Goal: Information Seeking & Learning: Learn about a topic

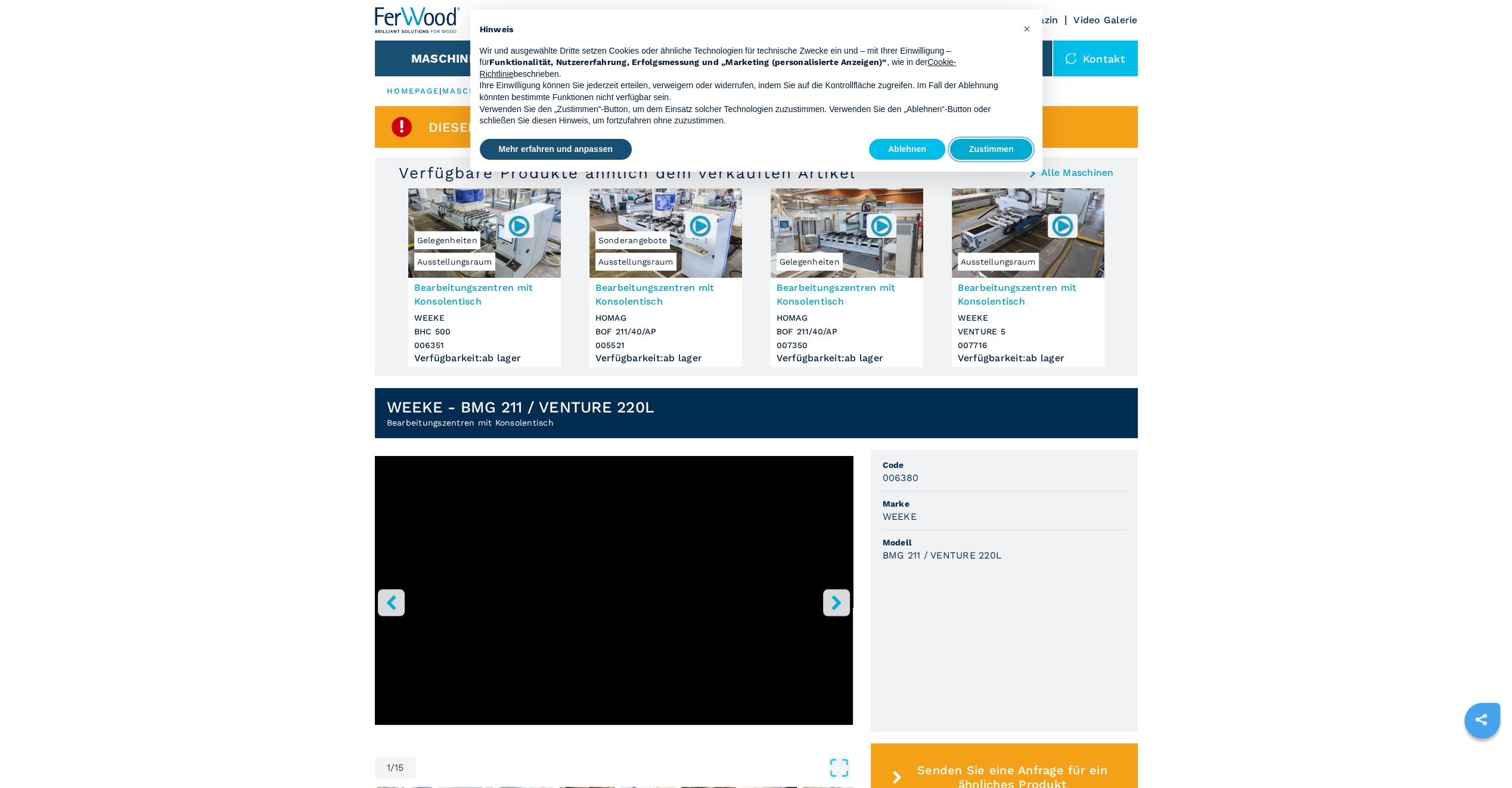
click at [1025, 149] on button "Zustimmen" at bounding box center [991, 150] width 83 height 22
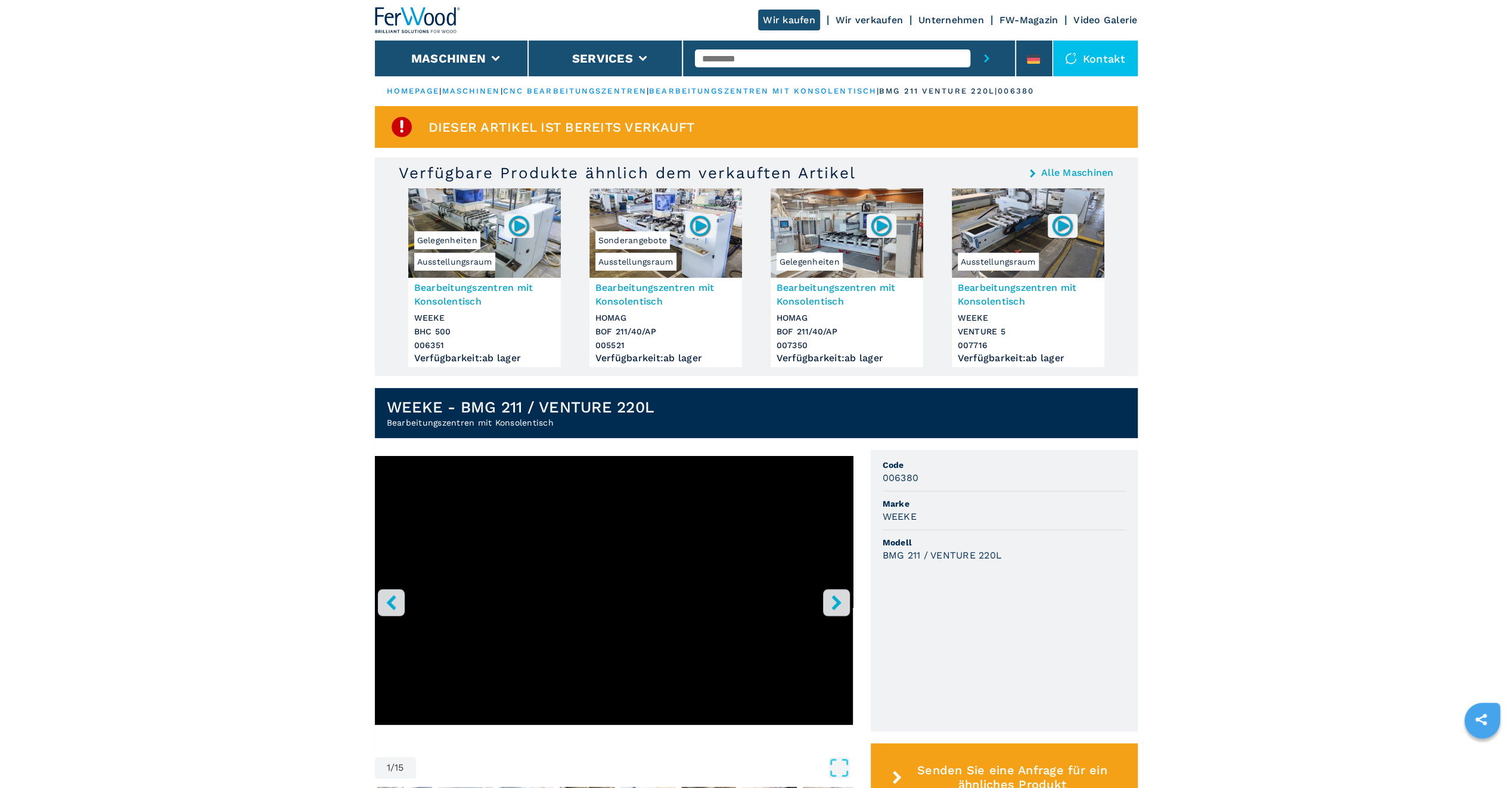
click at [768, 89] on link "bearbeitungszentren mit konsolentisch" at bounding box center [763, 91] width 228 height 9
click at [713, 94] on link "bearbeitungszentren mit konsolentisch" at bounding box center [763, 91] width 228 height 9
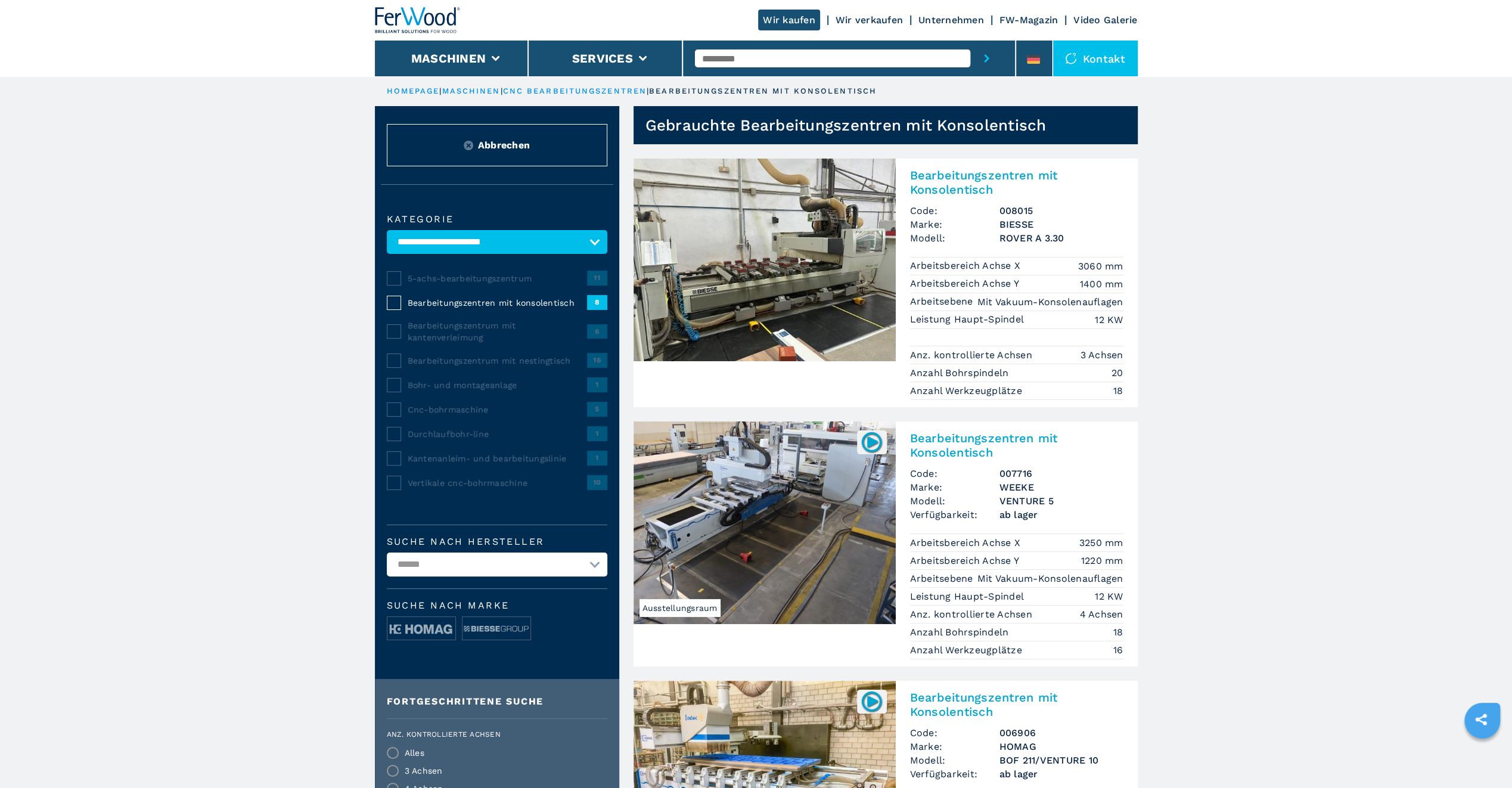
drag, startPoint x: 1205, startPoint y: 418, endPoint x: 474, endPoint y: -9, distance: 846.6
